Goal: Task Accomplishment & Management: Manage account settings

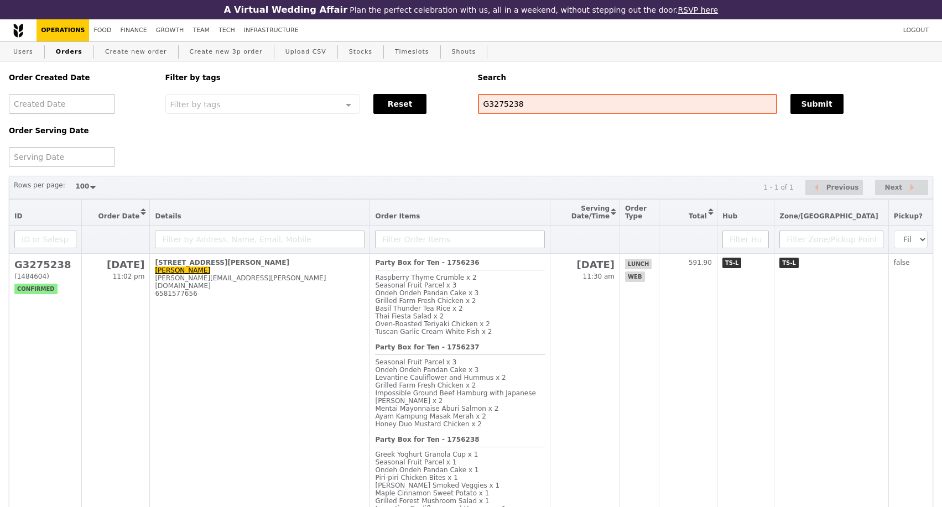
select select "100"
drag, startPoint x: 526, startPoint y: 103, endPoint x: 438, endPoint y: 107, distance: 88.1
click at [438, 107] on div "Order Created Date Order Serving Date Filter by tags Filter by tags Meal_Plan W…" at bounding box center [471, 114] width 938 height 106
type input "G"
